Goal: Task Accomplishment & Management: Complete application form

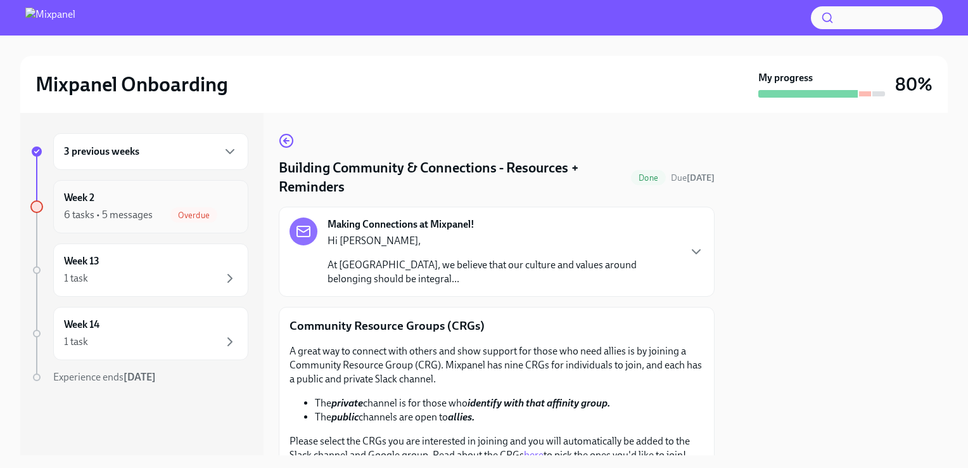
click at [139, 196] on div "Week 2 6 tasks • 5 messages Overdue" at bounding box center [151, 207] width 174 height 32
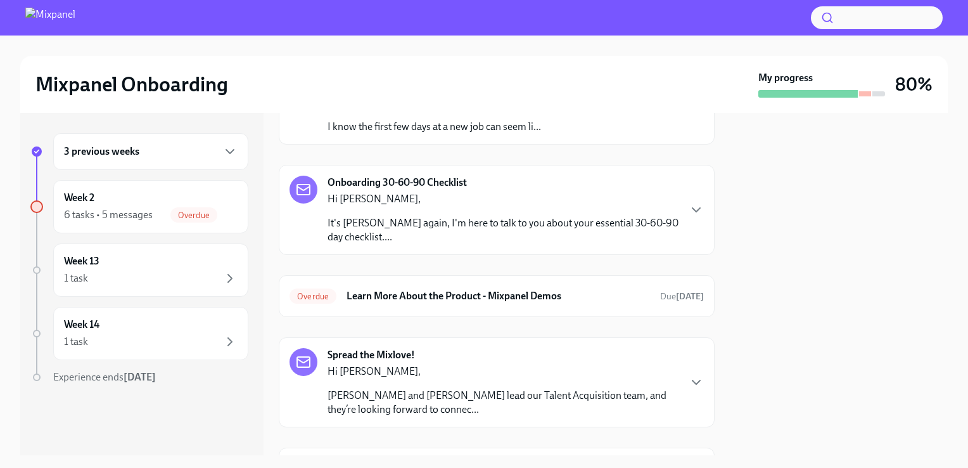
scroll to position [254, 0]
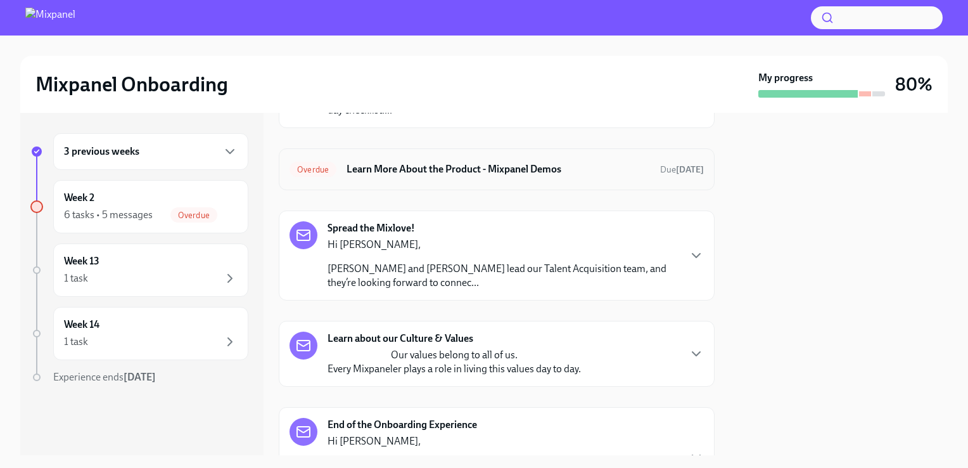
click at [462, 175] on h6 "Learn More About the Product - Mixpanel Demos" at bounding box center [499, 169] width 304 height 14
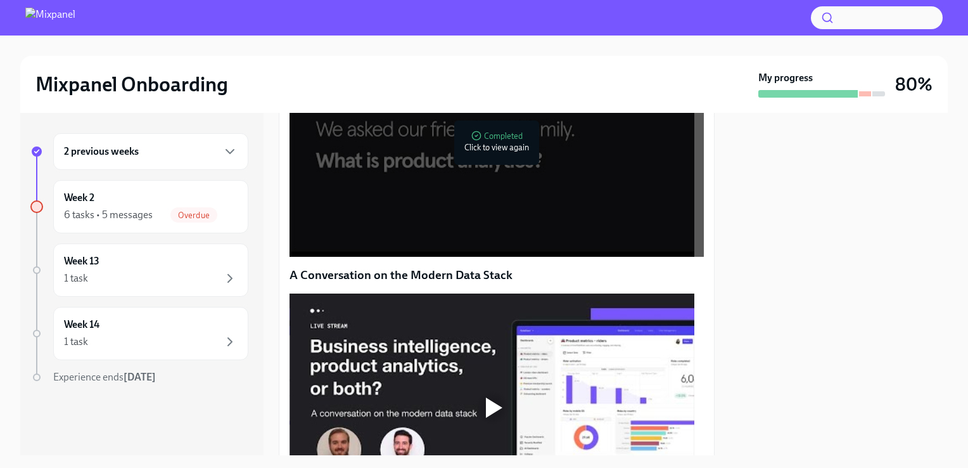
scroll to position [840, 0]
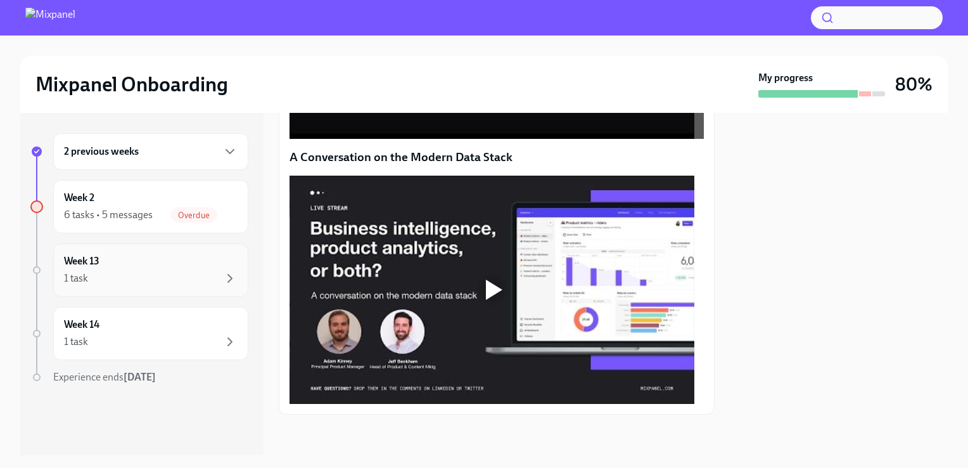
click at [177, 258] on div "Week 13 1 task" at bounding box center [151, 270] width 174 height 32
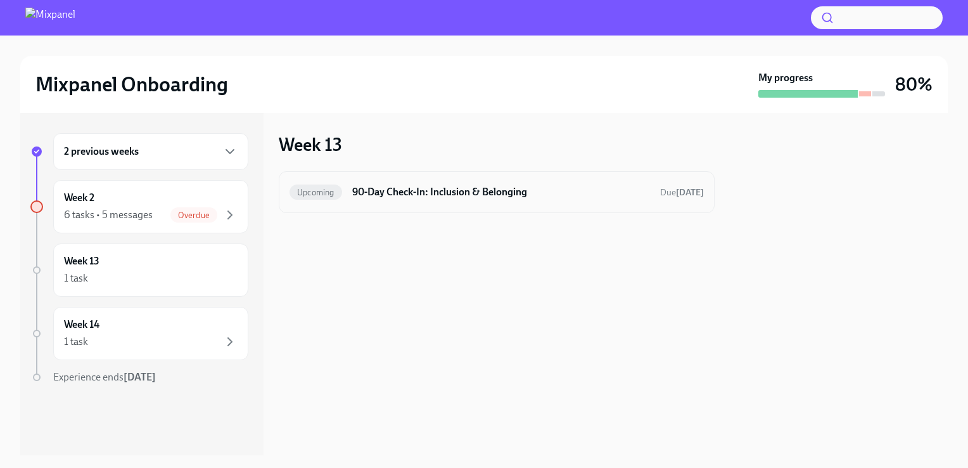
click at [389, 191] on h6 "90-Day Check-In: Inclusion & Belonging" at bounding box center [501, 192] width 298 height 14
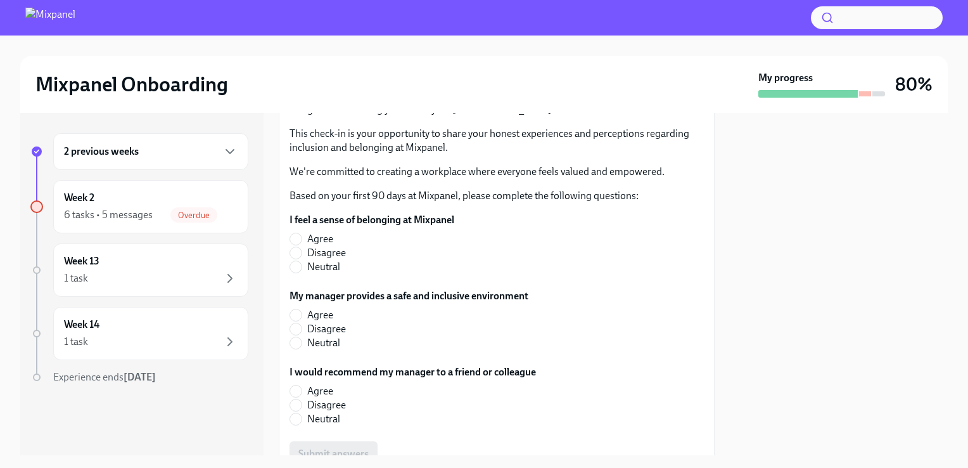
scroll to position [157, 0]
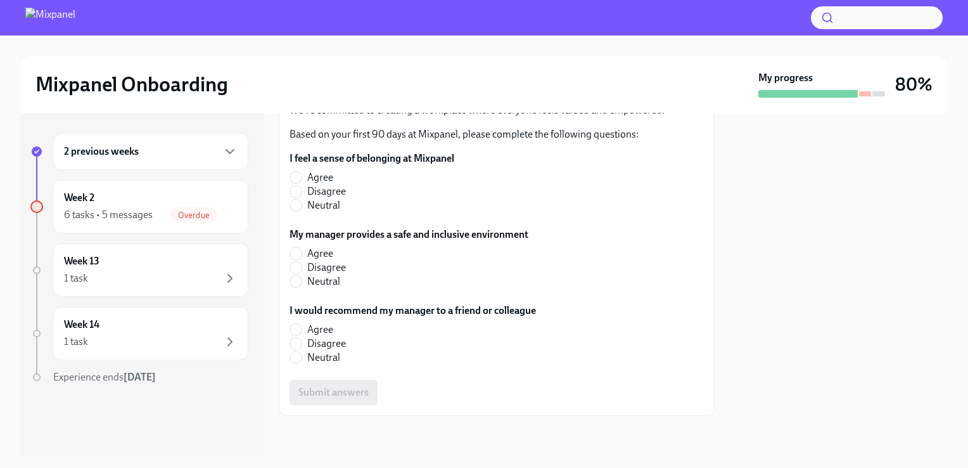
click at [322, 176] on span "Agree" at bounding box center [320, 177] width 26 height 14
click at [302, 176] on input "Agree" at bounding box center [295, 177] width 11 height 11
radio input "true"
click at [318, 247] on span "Agree" at bounding box center [320, 254] width 26 height 14
click at [302, 248] on input "Agree" at bounding box center [295, 253] width 11 height 11
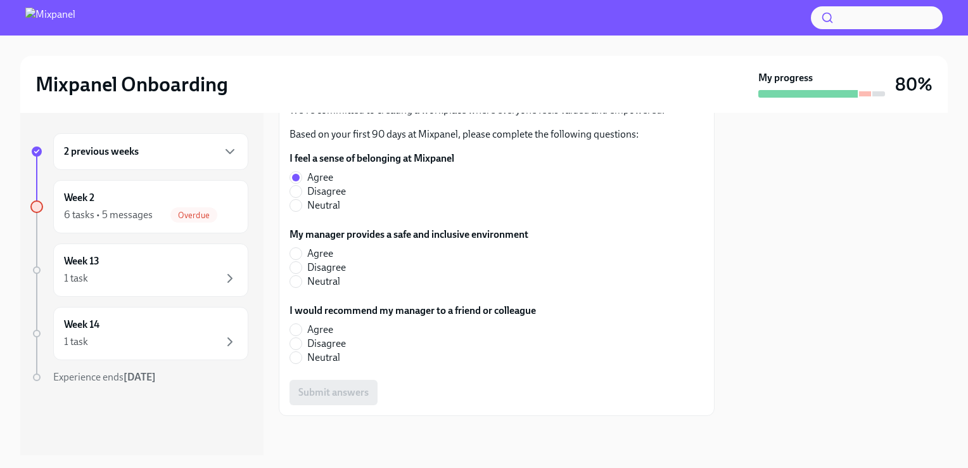
radio input "true"
click at [320, 328] on span "Agree" at bounding box center [320, 330] width 26 height 14
click at [302, 328] on input "Agree" at bounding box center [295, 329] width 11 height 11
radio input "true"
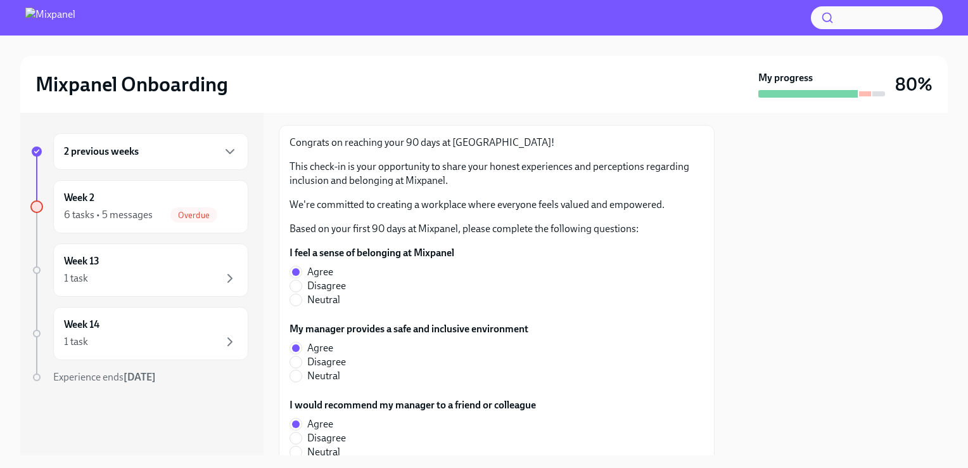
scroll to position [0, 0]
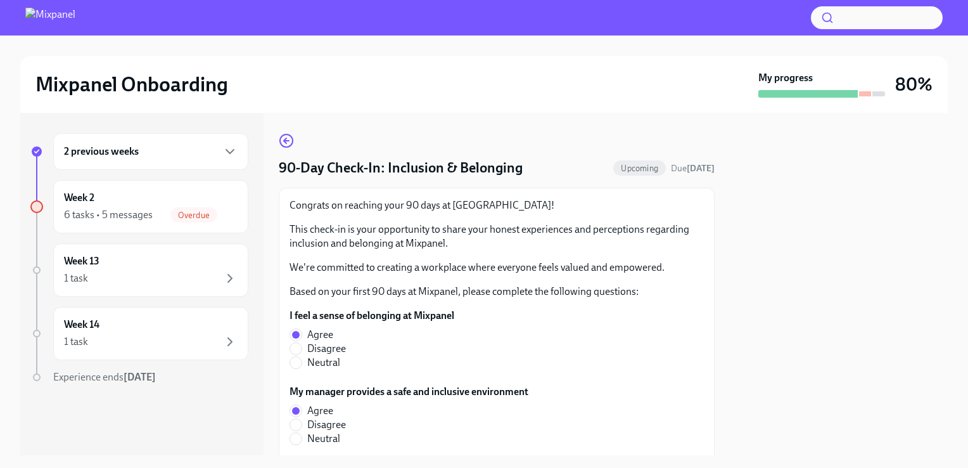
click at [177, 169] on div "2 previous weeks" at bounding box center [150, 151] width 195 height 37
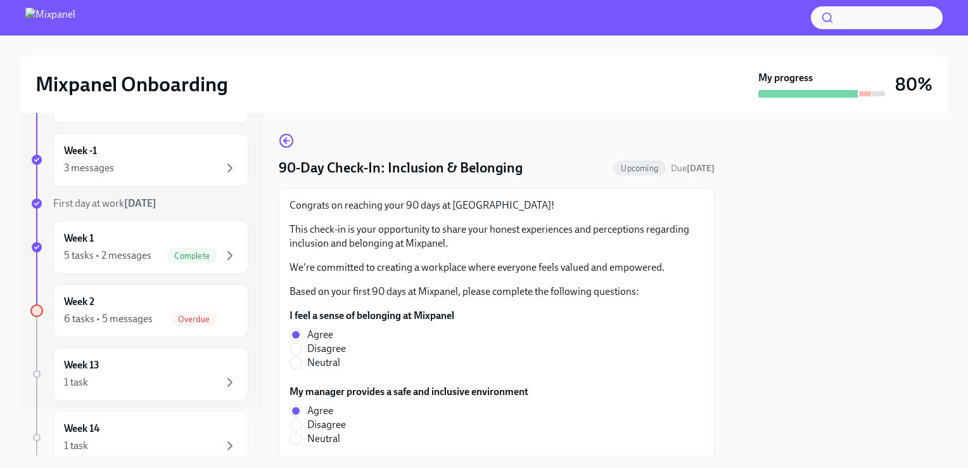
scroll to position [127, 0]
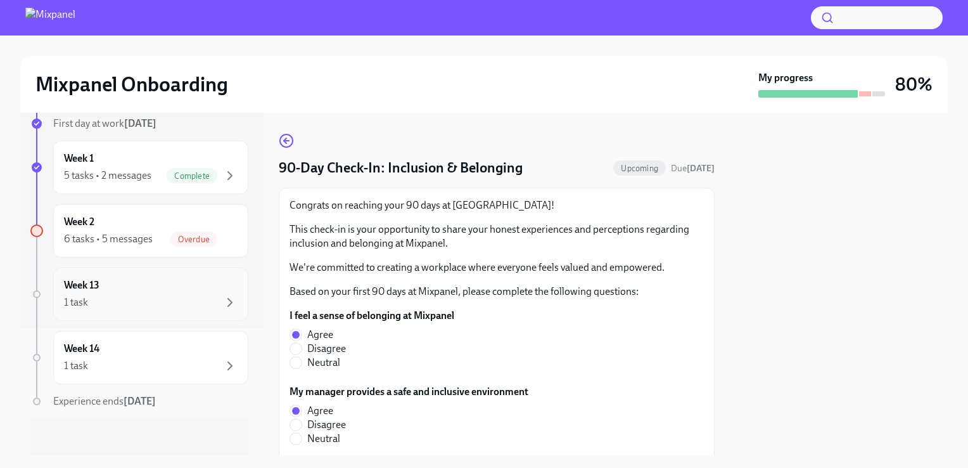
click at [188, 301] on div "1 task" at bounding box center [151, 302] width 174 height 15
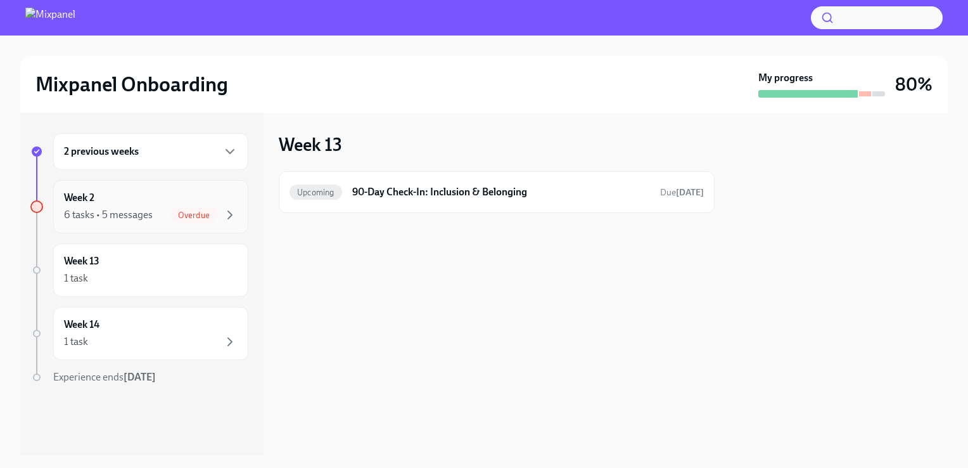
click at [181, 207] on div "Overdue" at bounding box center [193, 214] width 47 height 15
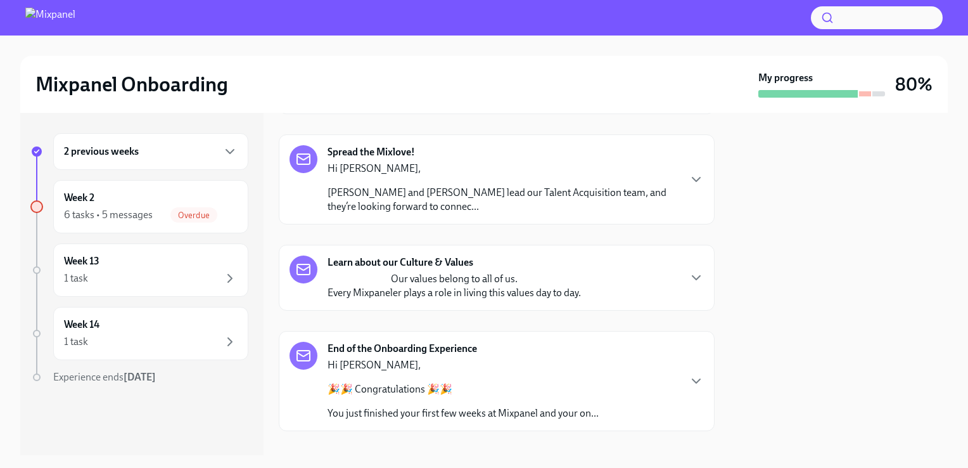
scroll to position [383, 0]
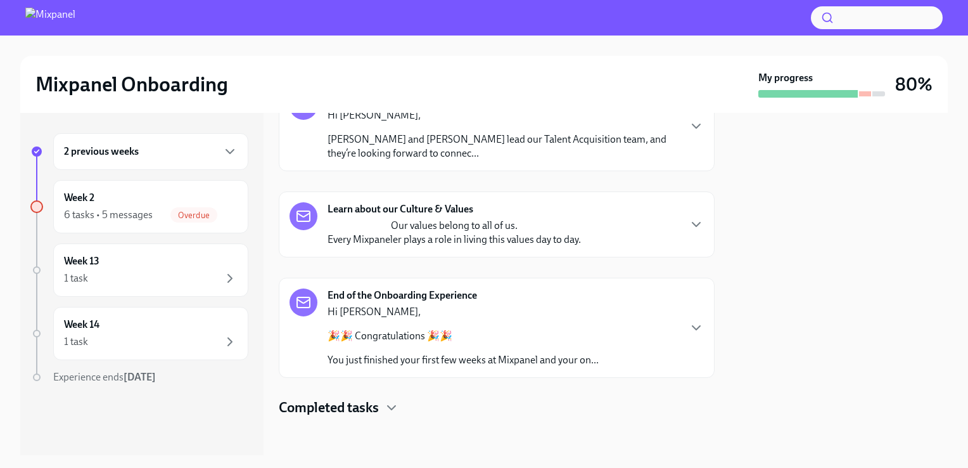
click at [557, 313] on p "Hi [PERSON_NAME]," at bounding box center [463, 312] width 271 height 14
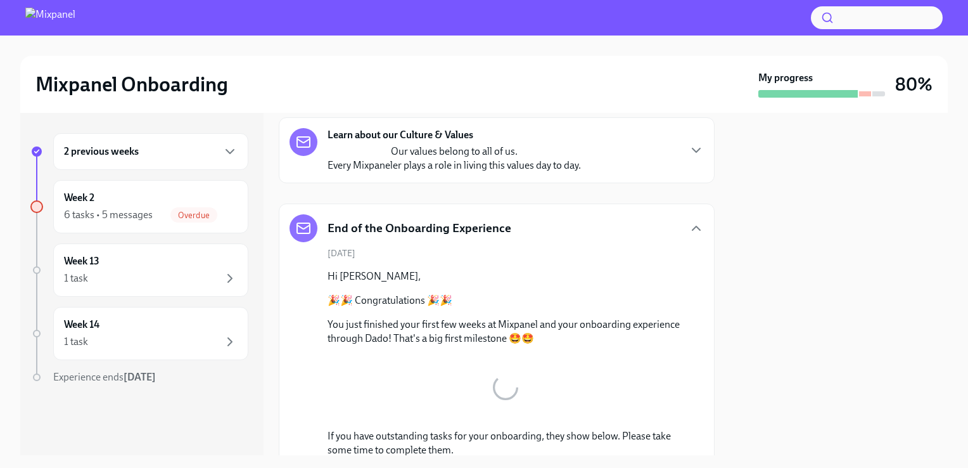
scroll to position [267, 0]
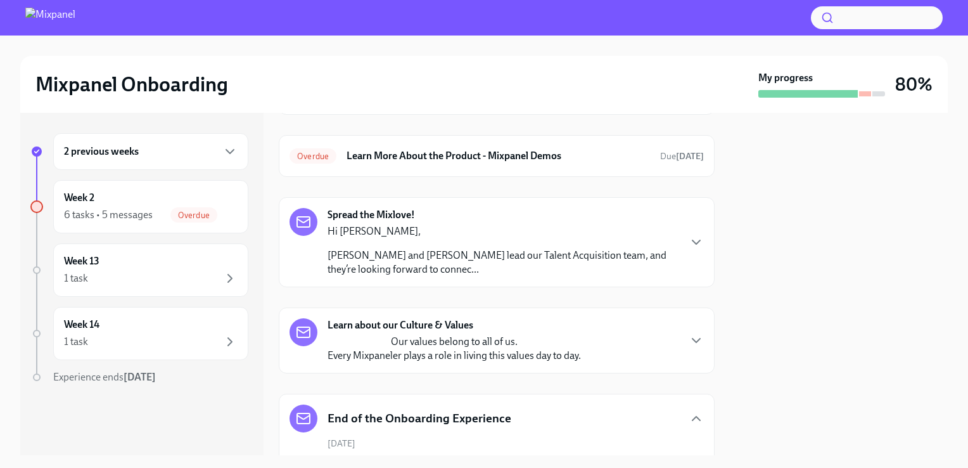
click at [583, 339] on div "Learn about our Culture & Values Our values belong to all of us. Every Mixpanel…" at bounding box center [497, 340] width 415 height 44
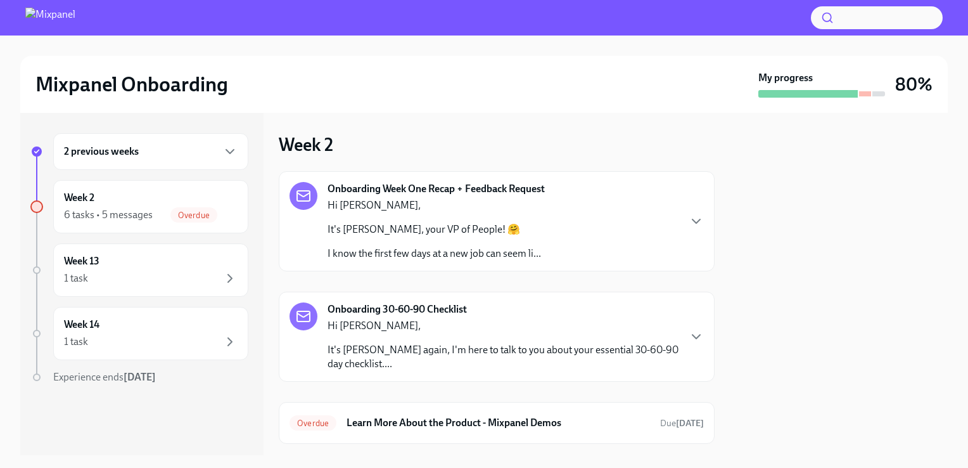
scroll to position [190, 0]
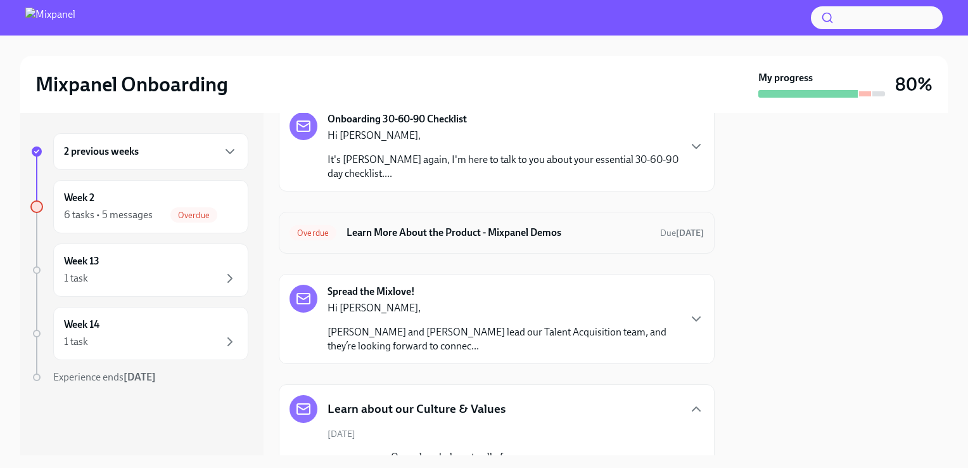
click at [578, 236] on h6 "Learn More About the Product - Mixpanel Demos" at bounding box center [499, 233] width 304 height 14
